Goal: Navigation & Orientation: Understand site structure

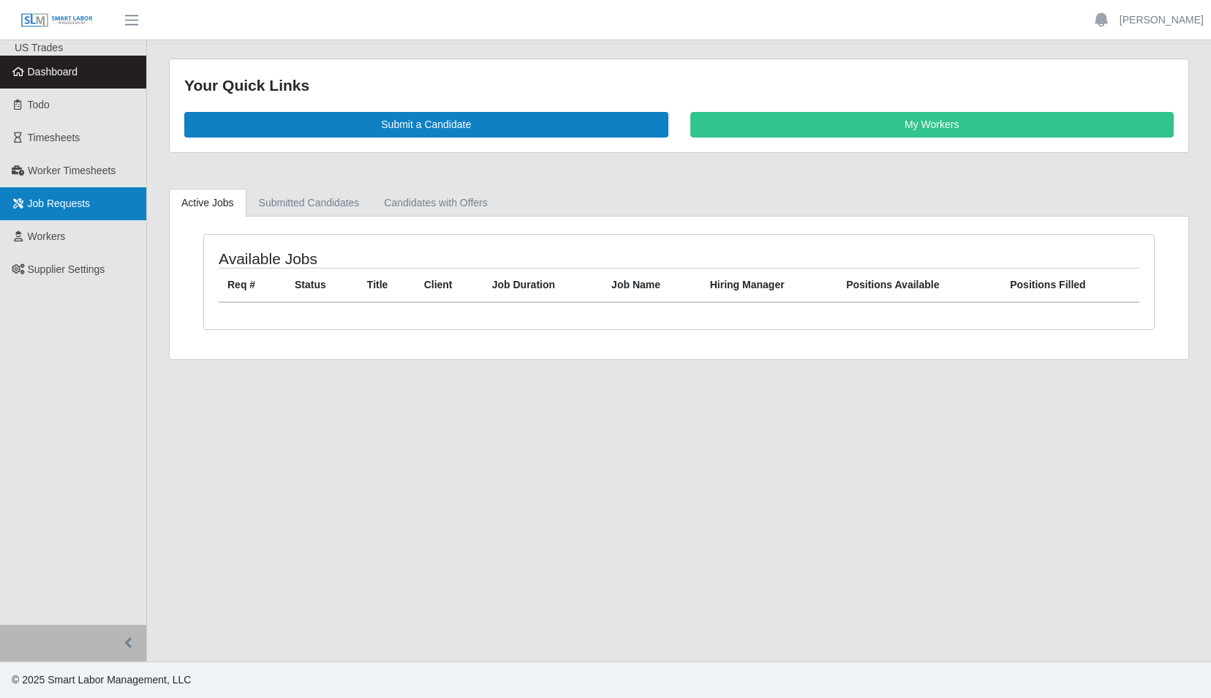
click at [75, 206] on span "Job Requests" at bounding box center [59, 203] width 63 height 12
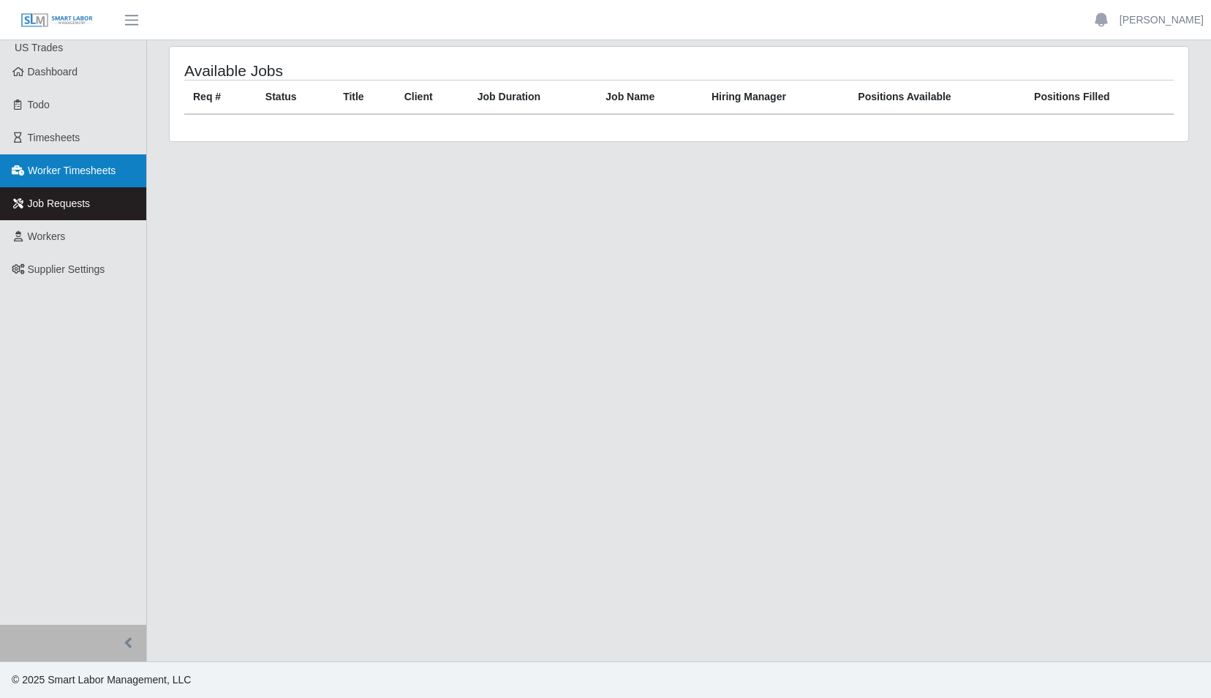
click at [64, 167] on span "Worker Timesheets" at bounding box center [72, 171] width 88 height 12
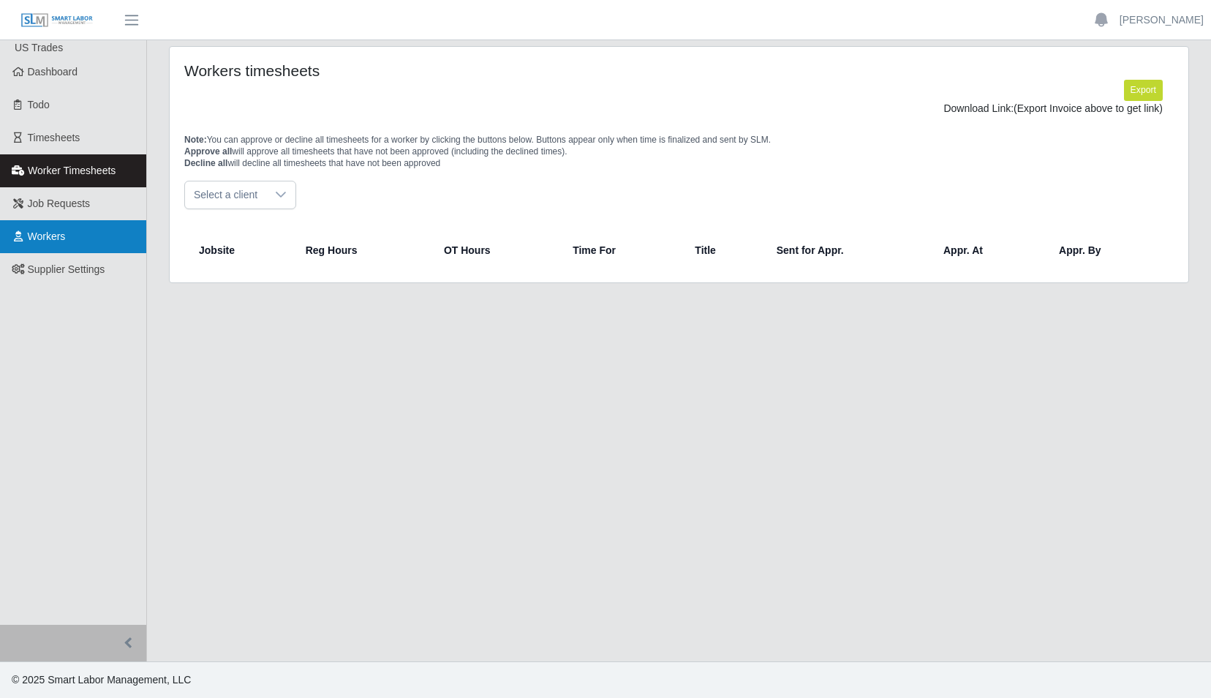
click at [44, 235] on span "Workers" at bounding box center [47, 236] width 38 height 12
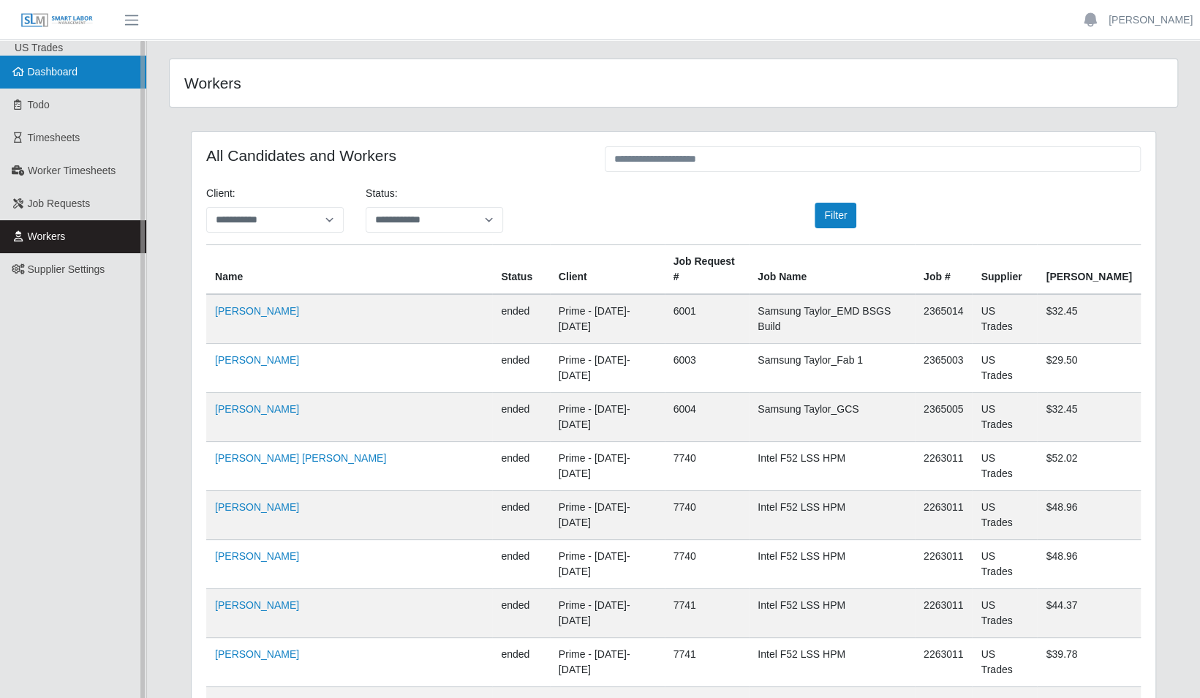
click at [44, 75] on span "Dashboard" at bounding box center [53, 72] width 50 height 12
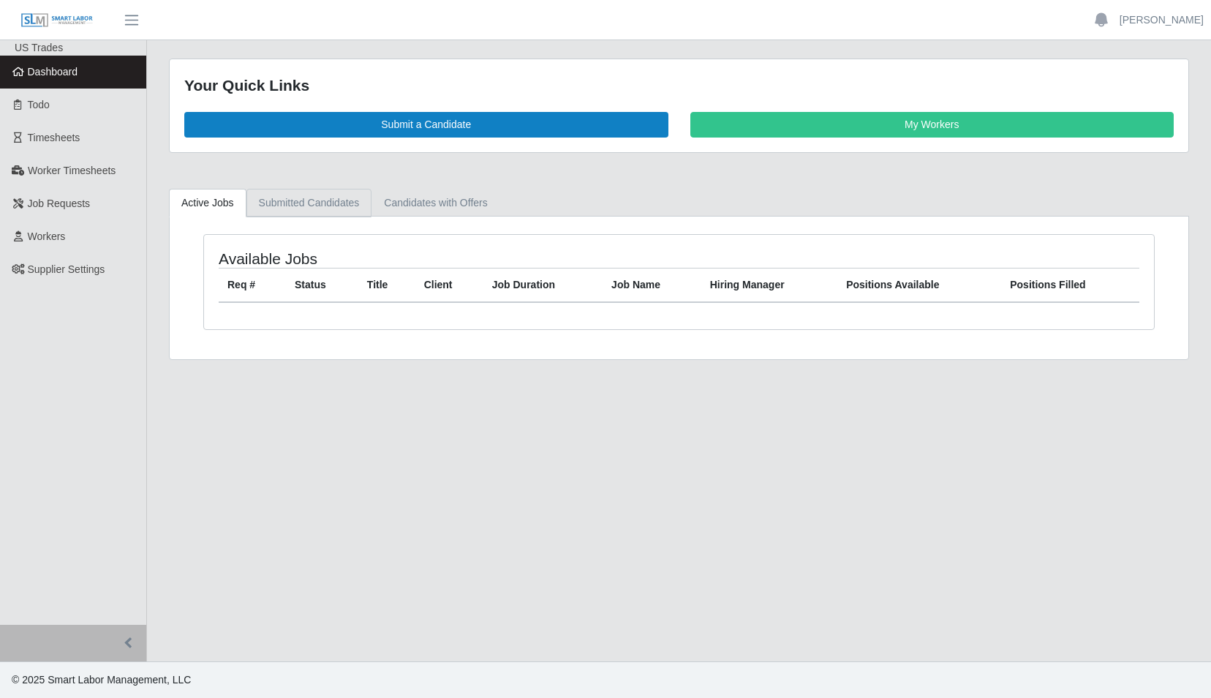
click at [311, 202] on link "Submitted Candidates" at bounding box center [309, 203] width 126 height 29
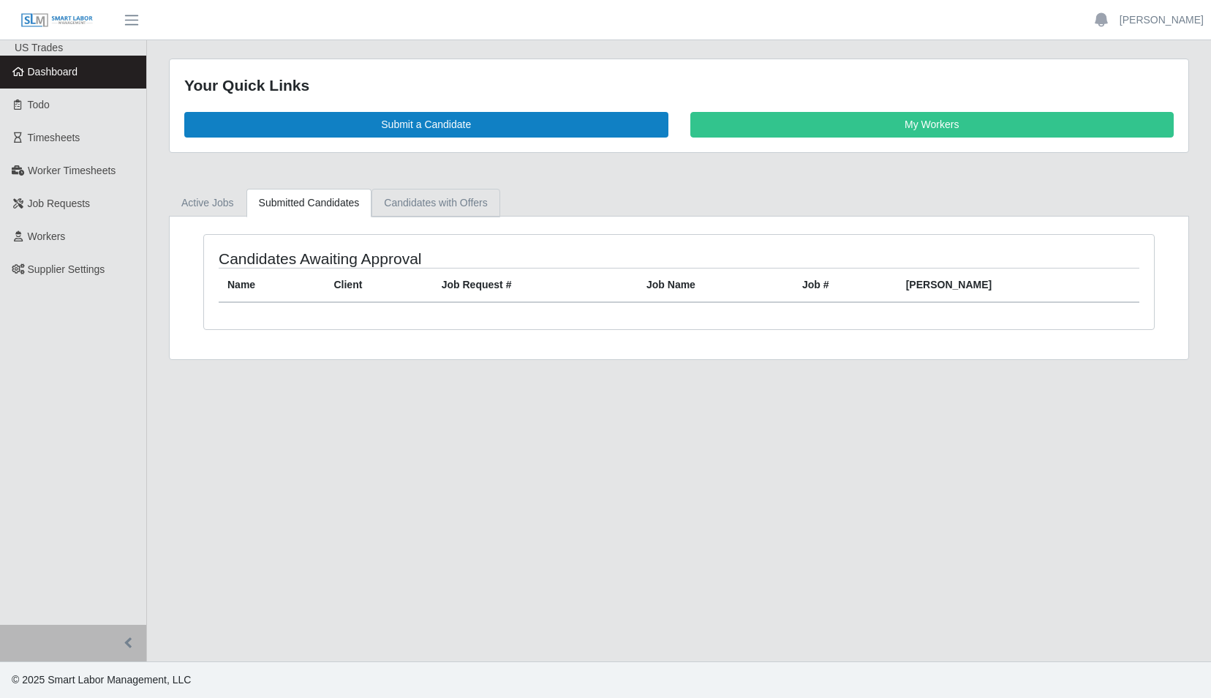
click at [423, 199] on link "Candidates with Offers" at bounding box center [435, 203] width 128 height 29
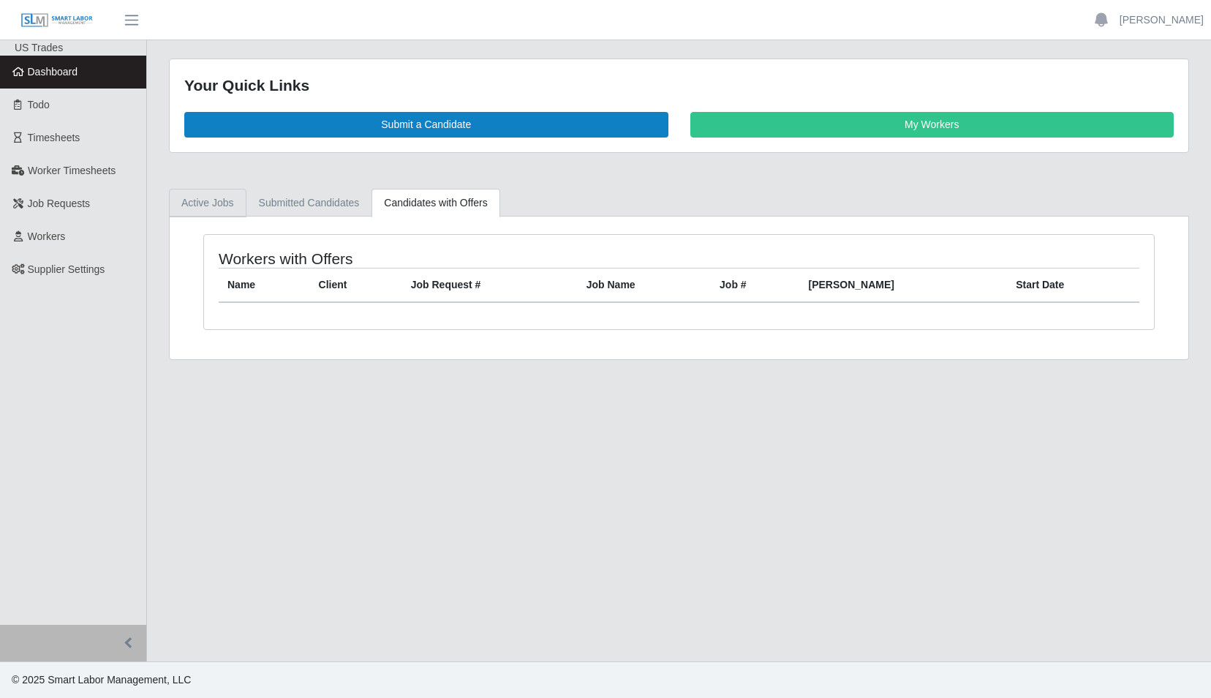
click at [208, 205] on link "Active Jobs" at bounding box center [208, 203] width 78 height 29
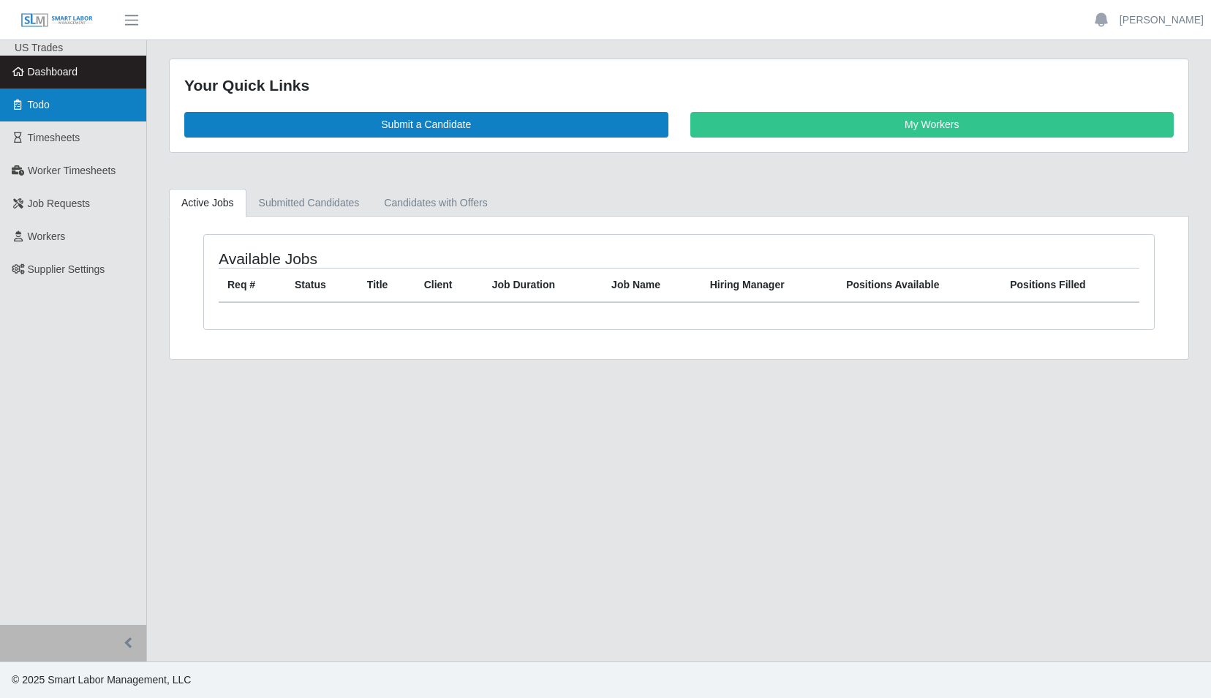
click at [50, 105] on span "Todo" at bounding box center [39, 105] width 22 height 12
